Goal: Find specific page/section: Find specific page/section

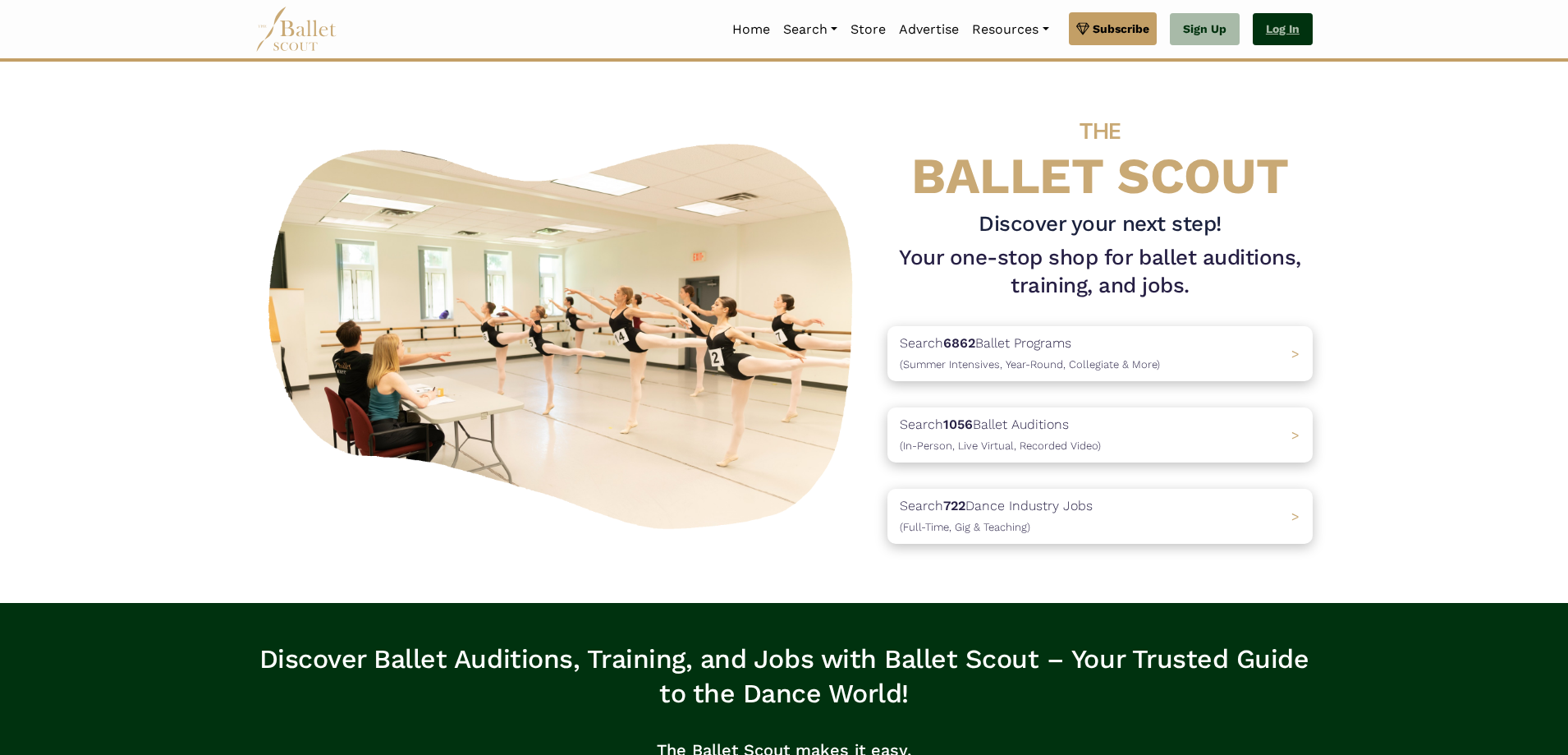
click at [1289, 35] on link "Log In" at bounding box center [1282, 29] width 60 height 33
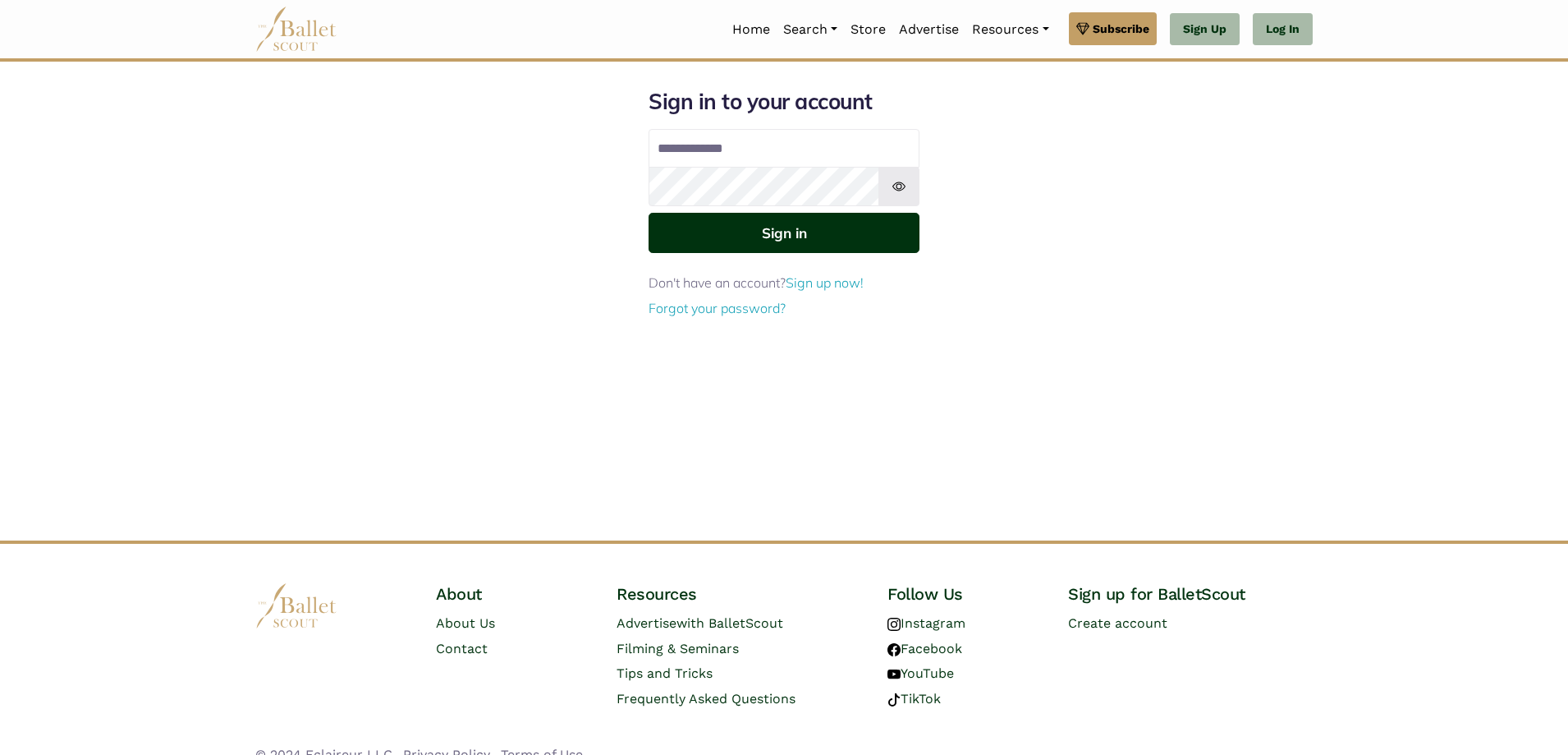
type input "**********"
click at [881, 241] on button "Sign in" at bounding box center [784, 232] width 271 height 41
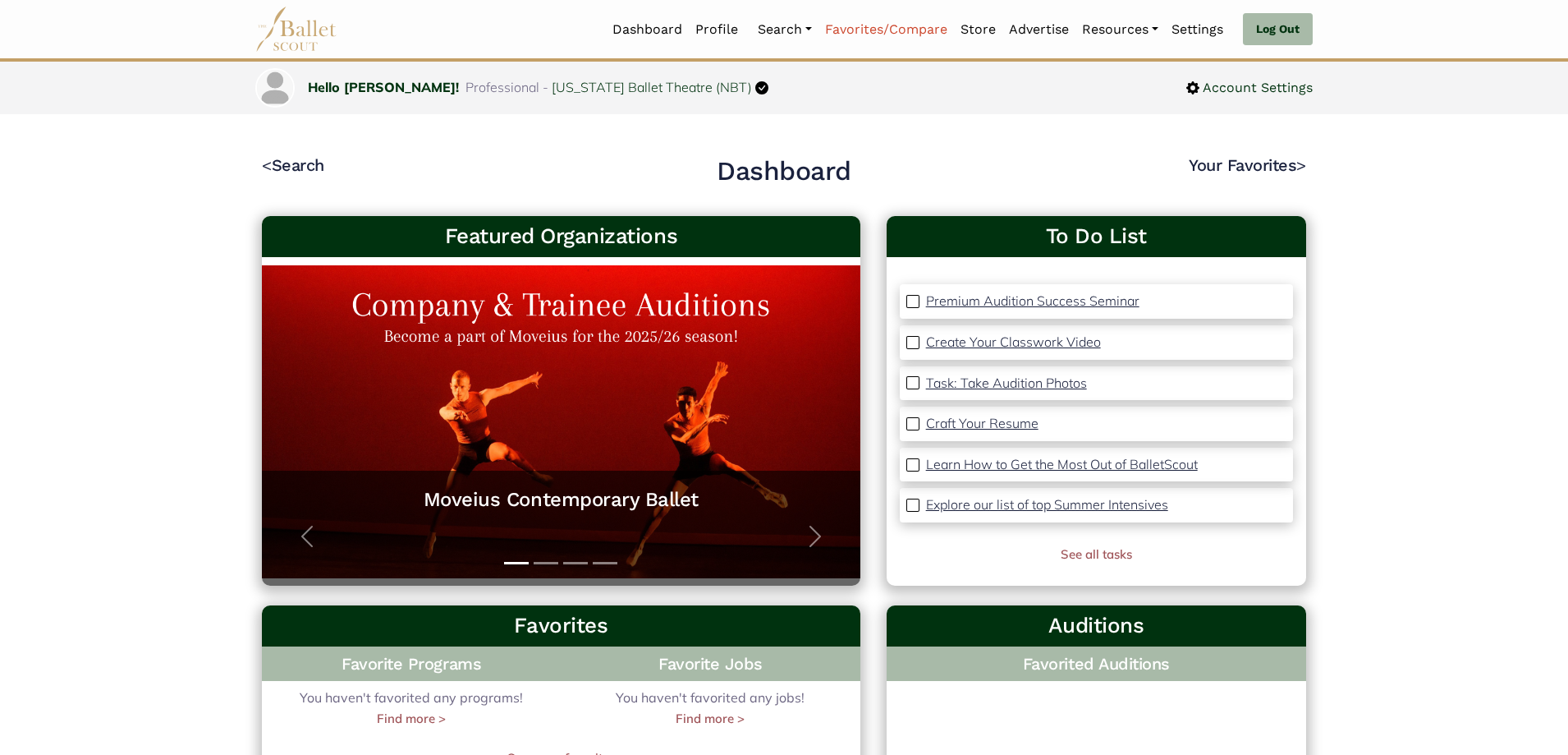
click at [822, 28] on link "Favorites/Compare" at bounding box center [886, 29] width 135 height 35
click at [775, 26] on link "Search" at bounding box center [785, 29] width 67 height 35
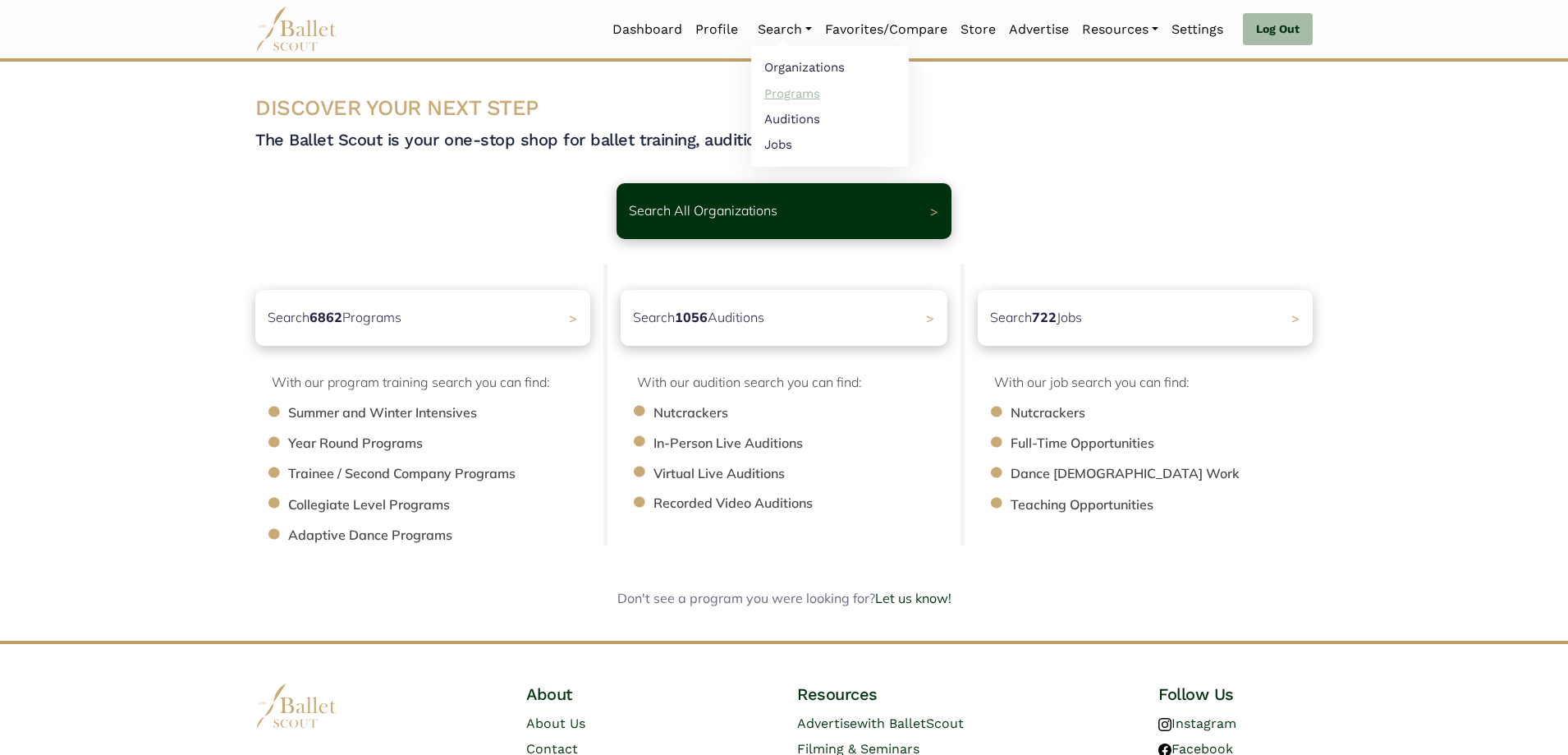
click at [779, 91] on link "Programs" at bounding box center [830, 93] width 158 height 26
